Goal: Information Seeking & Learning: Understand process/instructions

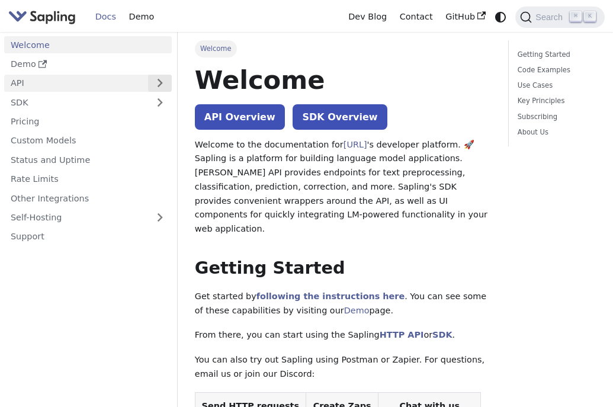
click at [172, 79] on button "Expand sidebar category 'API'" at bounding box center [160, 83] width 24 height 17
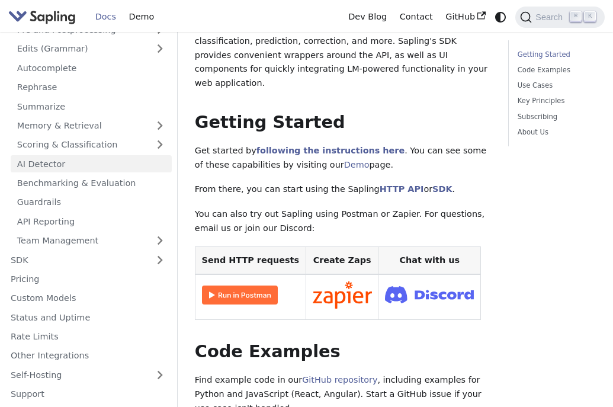
scroll to position [149, 0]
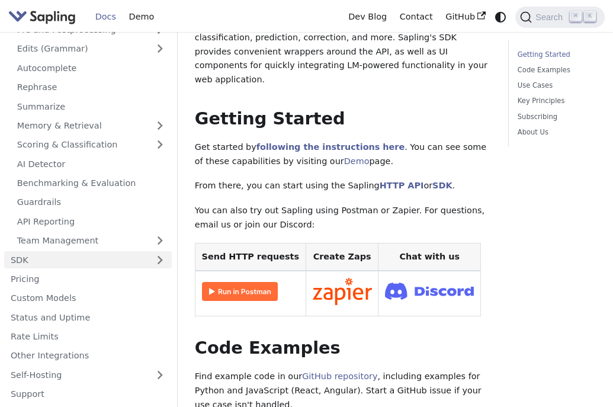
click at [87, 253] on link "SDK" at bounding box center [76, 259] width 144 height 17
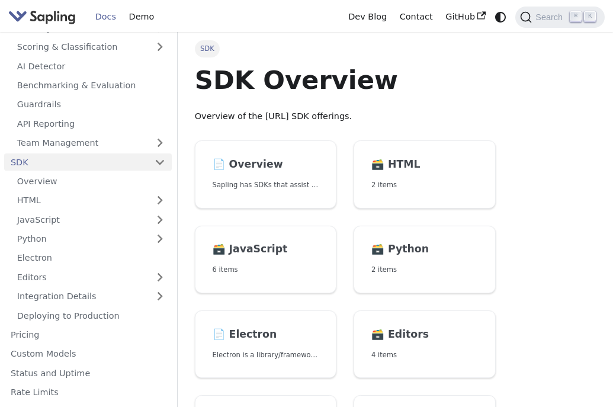
scroll to position [245, 0]
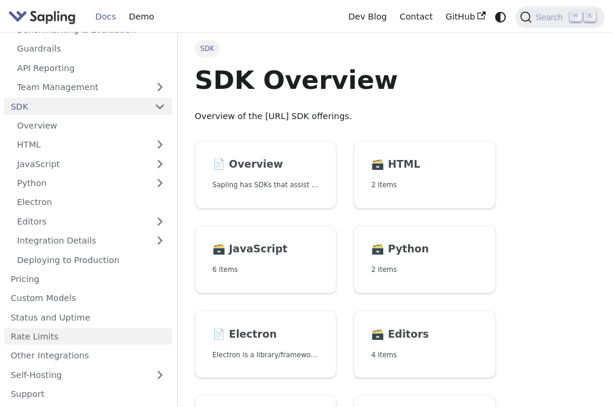
click at [81, 336] on link "Rate Limits" at bounding box center [88, 336] width 168 height 17
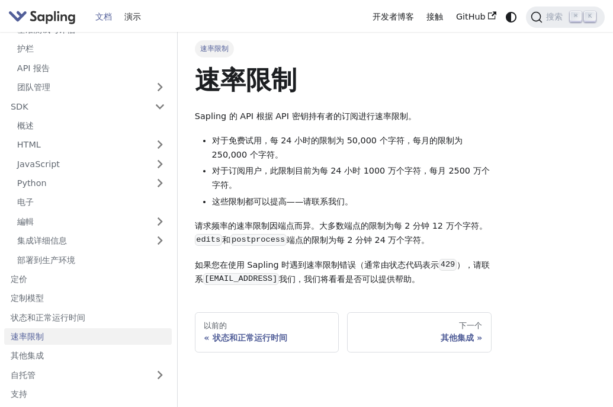
click at [354, 66] on h1 "速率限制" at bounding box center [343, 80] width 297 height 32
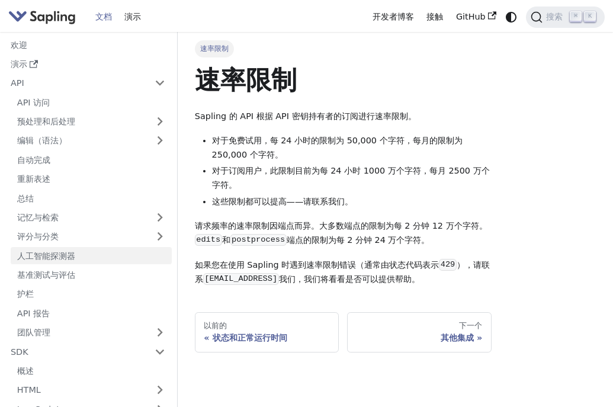
click at [58, 254] on font "人工智能探测器" at bounding box center [46, 255] width 58 height 9
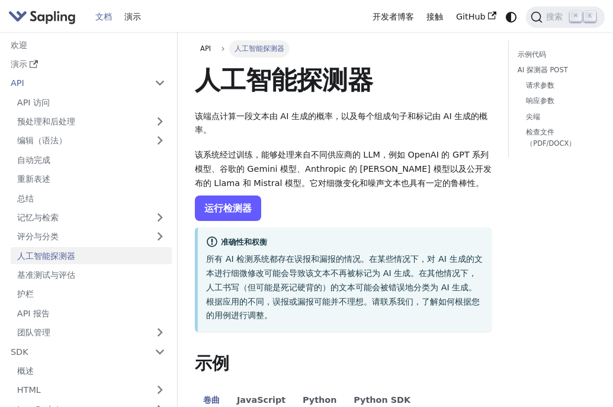
click at [244, 213] on font "运行检测器" at bounding box center [227, 208] width 47 height 11
